Goal: Task Accomplishment & Management: Manage account settings

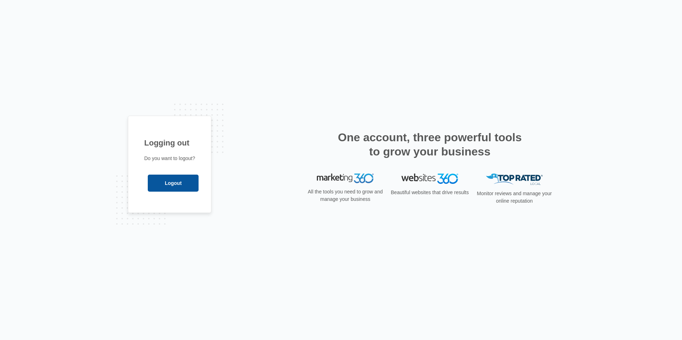
click at [183, 188] on input "Logout" at bounding box center [173, 183] width 51 height 17
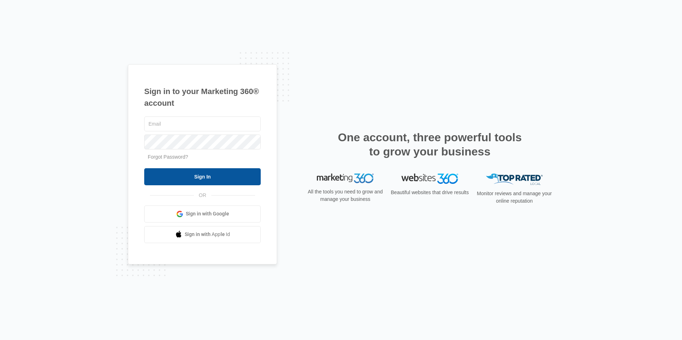
type input "tyler.brungardt@madwire.com"
click at [181, 175] on input "Sign In" at bounding box center [202, 176] width 116 height 17
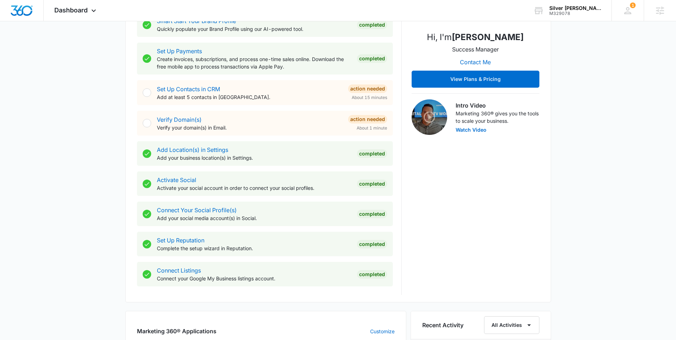
scroll to position [152, 0]
click at [60, 12] on span "Dashboard" at bounding box center [70, 9] width 33 height 7
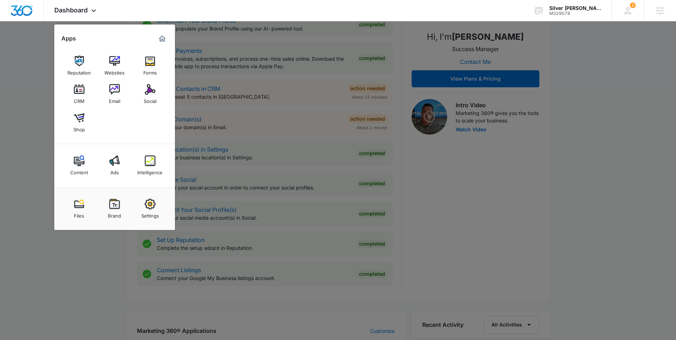
click at [279, 103] on div at bounding box center [338, 170] width 676 height 340
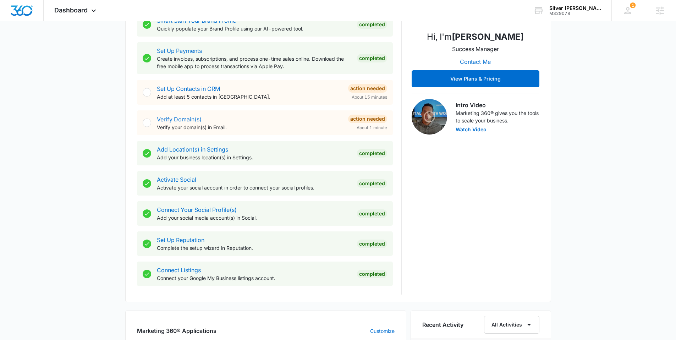
click at [173, 120] on link "Verify Domain(s)" at bounding box center [179, 119] width 45 height 7
